Goal: Information Seeking & Learning: Learn about a topic

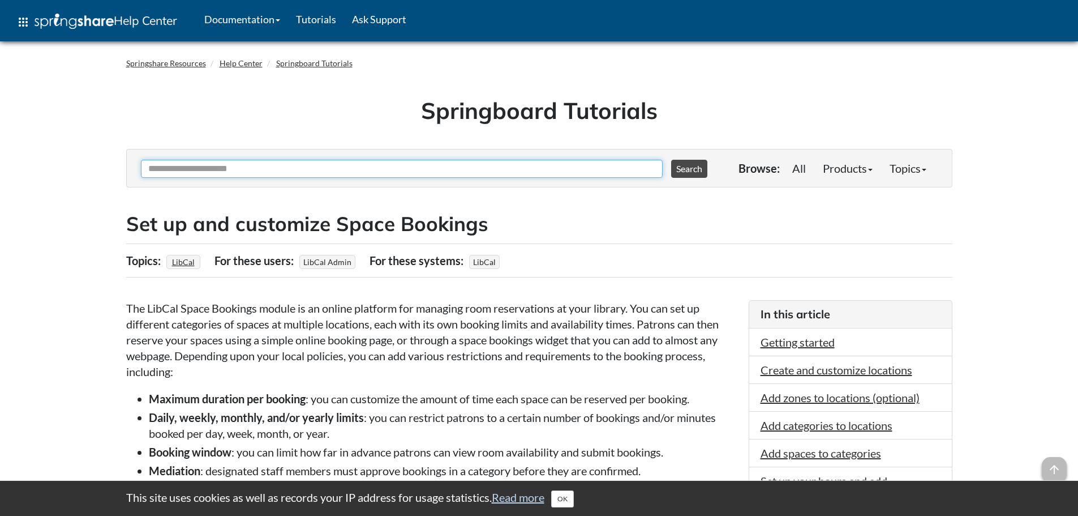
click at [261, 167] on input "Ask Another Question" at bounding box center [402, 169] width 522 height 18
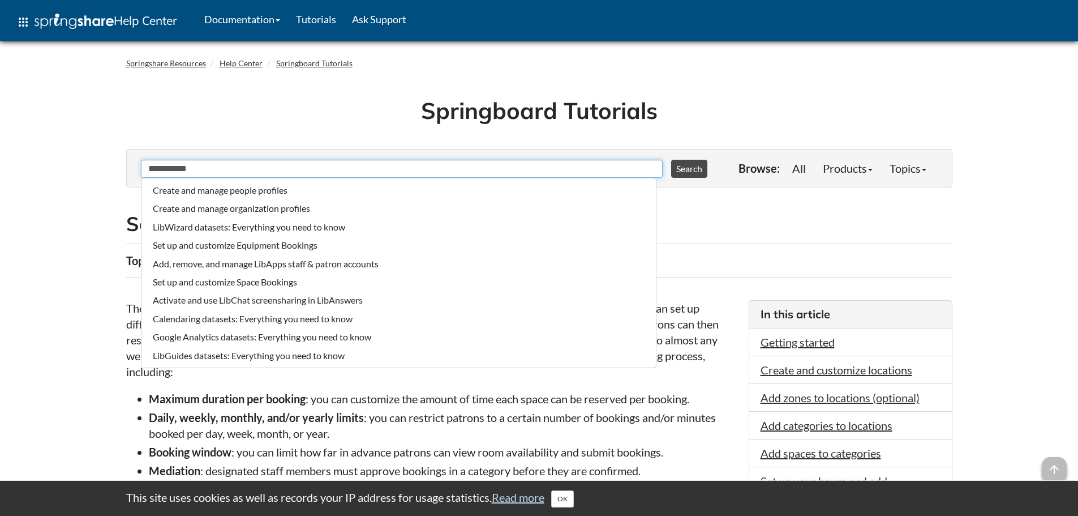
type input "**********"
click at [671, 160] on button "Search" at bounding box center [689, 169] width 36 height 18
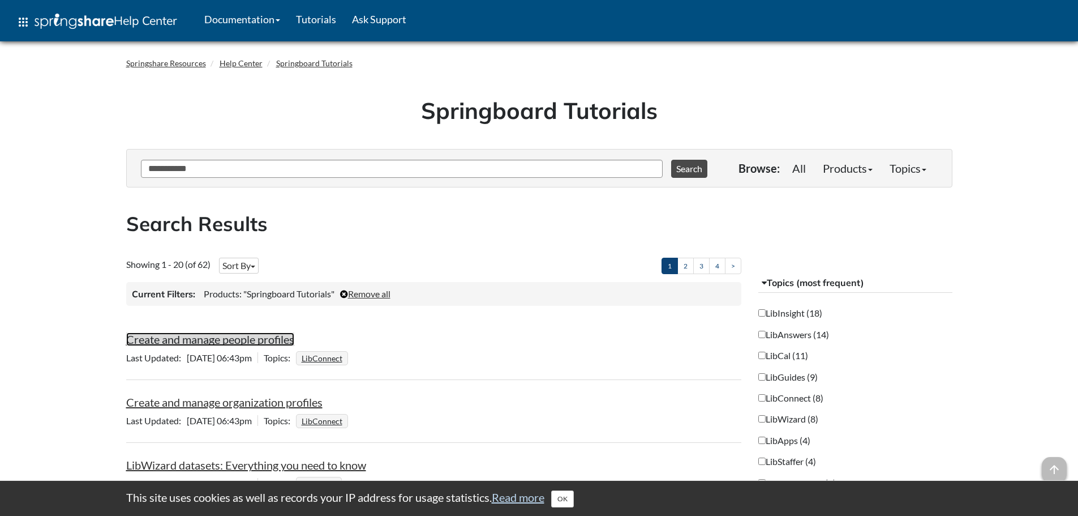
drag, startPoint x: 192, startPoint y: 337, endPoint x: 201, endPoint y: 337, distance: 9.1
click at [192, 337] on link "Create and manage people profiles" at bounding box center [210, 339] width 168 height 14
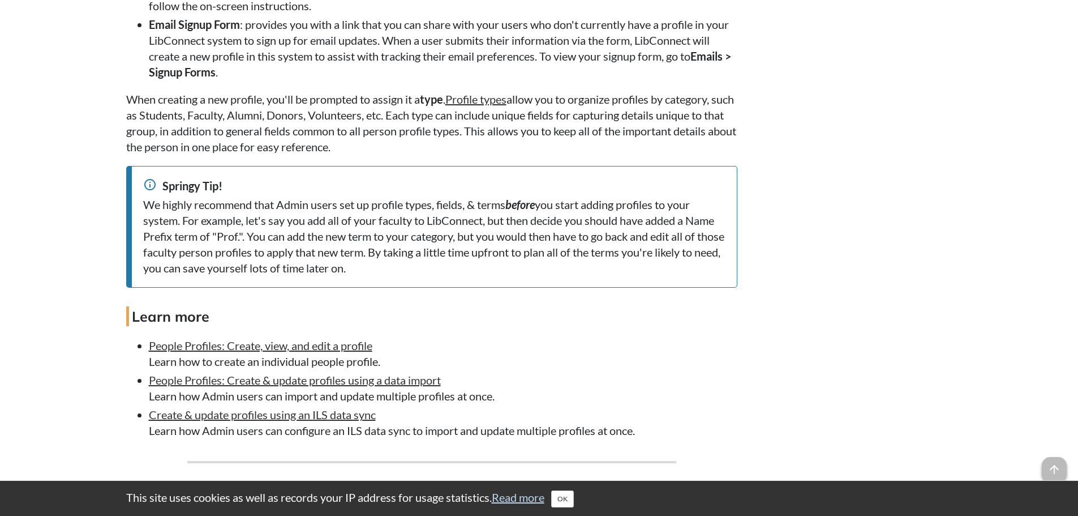
scroll to position [906, 0]
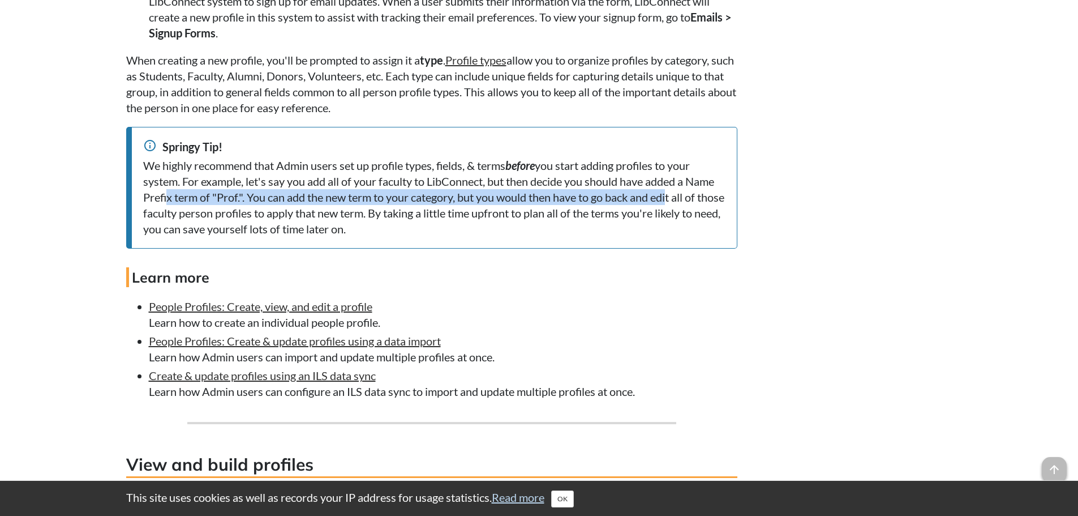
drag, startPoint x: 166, startPoint y: 231, endPoint x: 673, endPoint y: 232, distance: 507.6
click at [673, 232] on div "We highly recommend that Admin users set up profile types, fields, & terms befo…" at bounding box center [434, 196] width 582 height 79
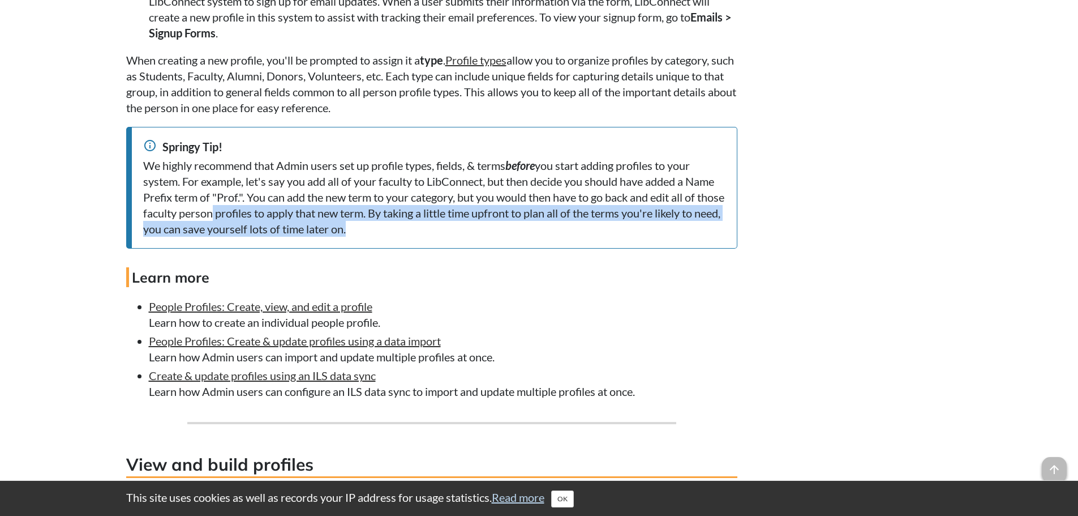
drag, startPoint x: 243, startPoint y: 247, endPoint x: 481, endPoint y: 263, distance: 238.2
click at [481, 237] on div "We highly recommend that Admin users set up profile types, fields, & terms befo…" at bounding box center [434, 196] width 582 height 79
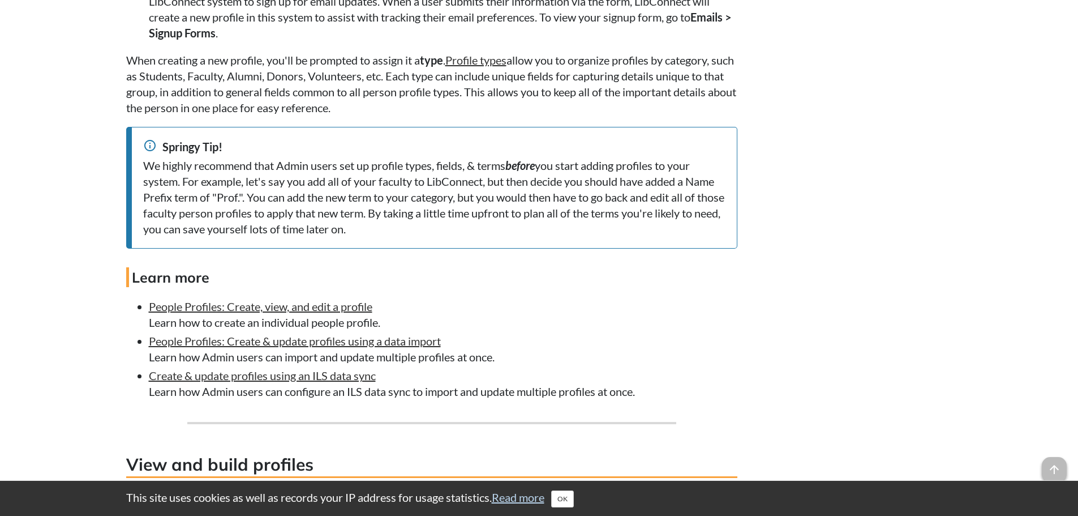
scroll to position [962, 0]
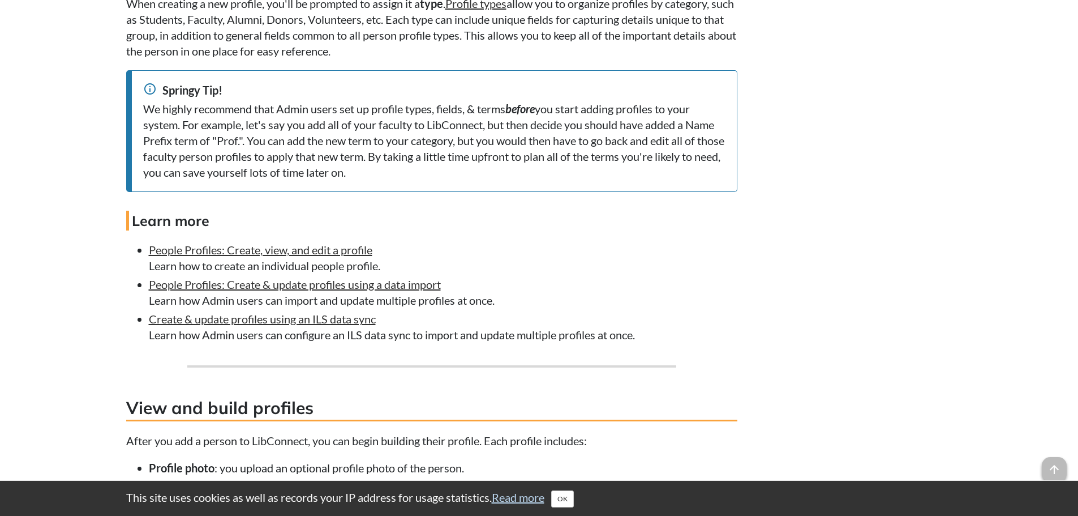
click at [337, 273] on li "People Profiles: Create, view, and edit a profile Learn how to create an indivi…" at bounding box center [443, 258] width 589 height 32
click at [338, 256] on link "People Profiles: Create, view, and edit a profile" at bounding box center [261, 250] width 224 height 14
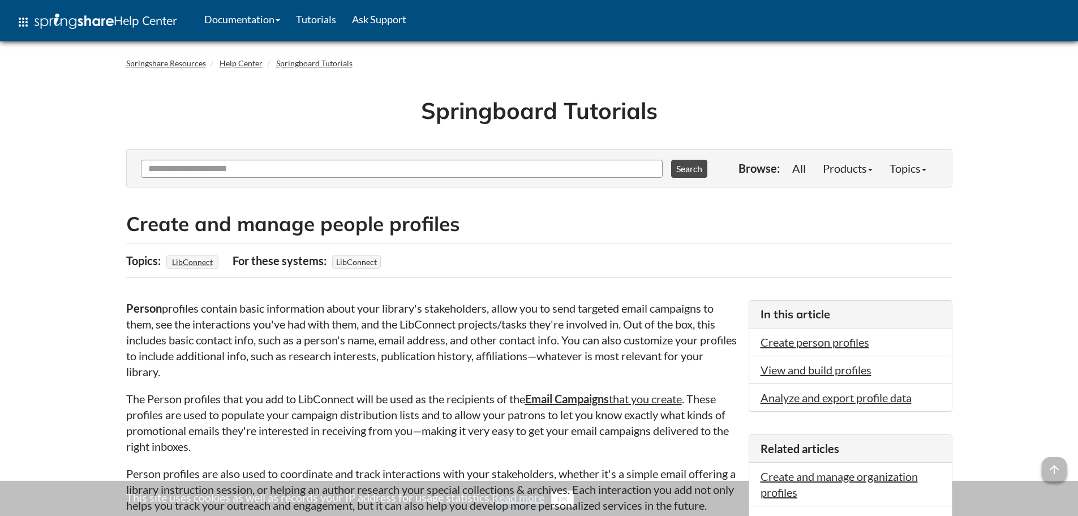
scroll to position [962, 0]
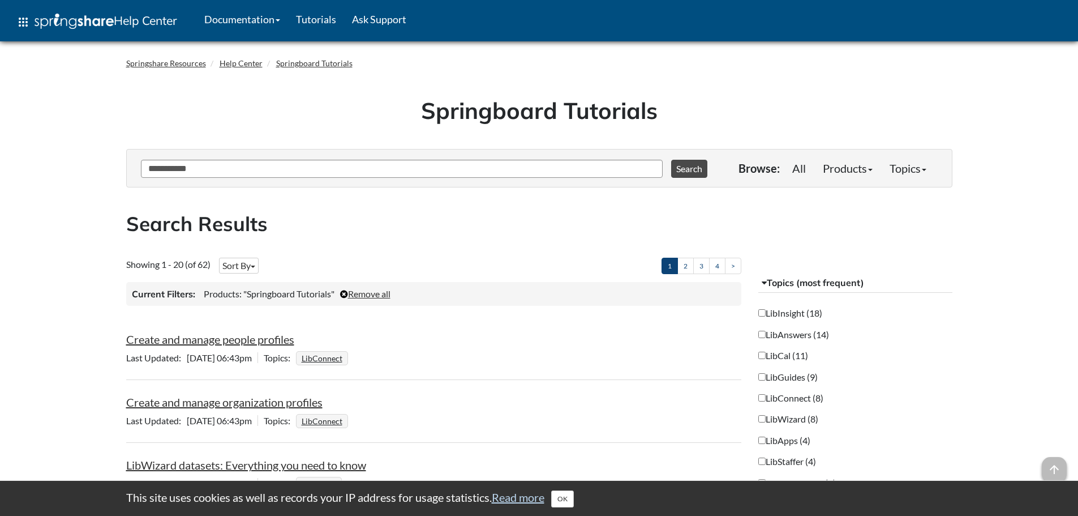
click at [780, 357] on label "LibCal (11)" at bounding box center [783, 355] width 50 height 12
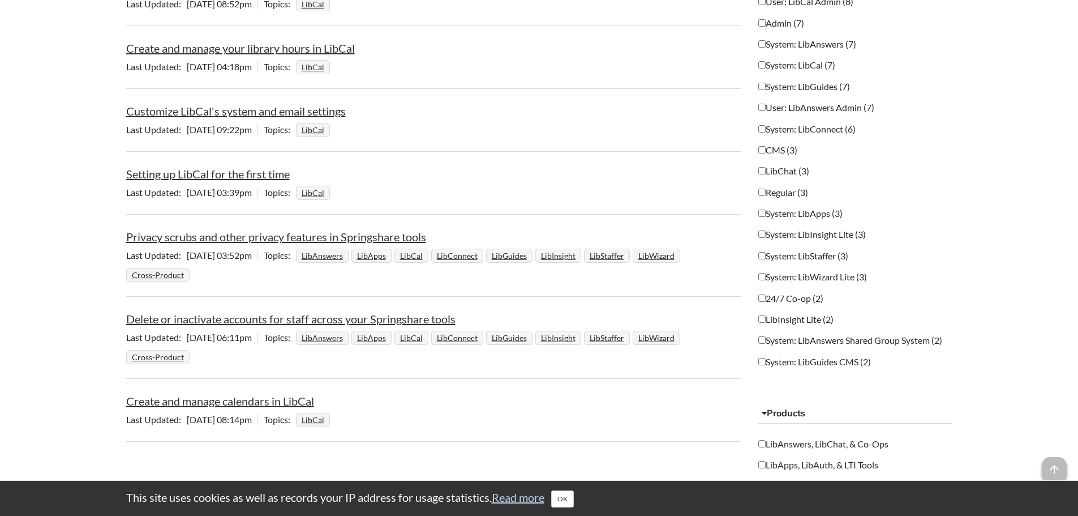
scroll to position [623, 0]
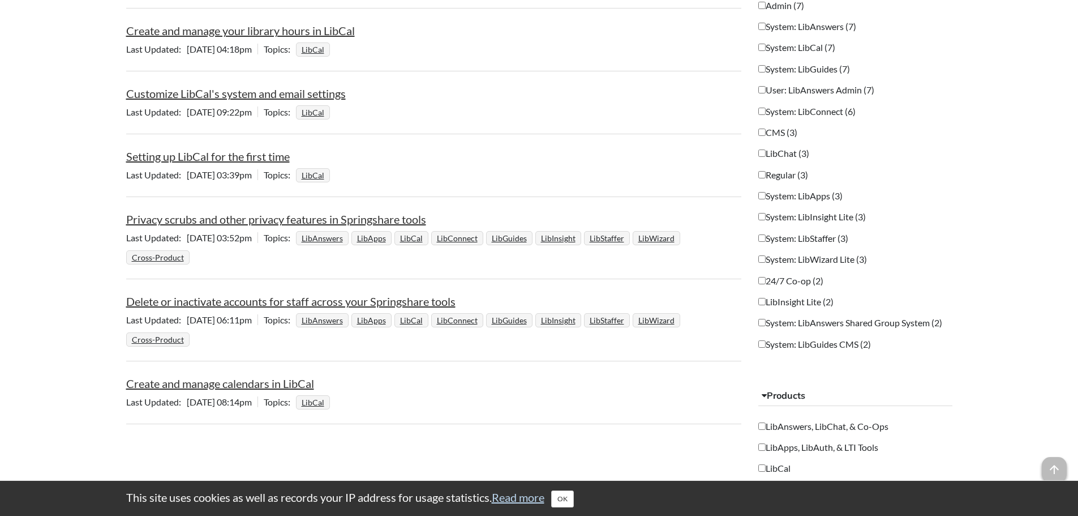
click at [192, 166] on div "Last Updated May 14 2025, 03:39pm | Topics LibCal" at bounding box center [434, 175] width 616 height 19
